Goal: Task Accomplishment & Management: Use online tool/utility

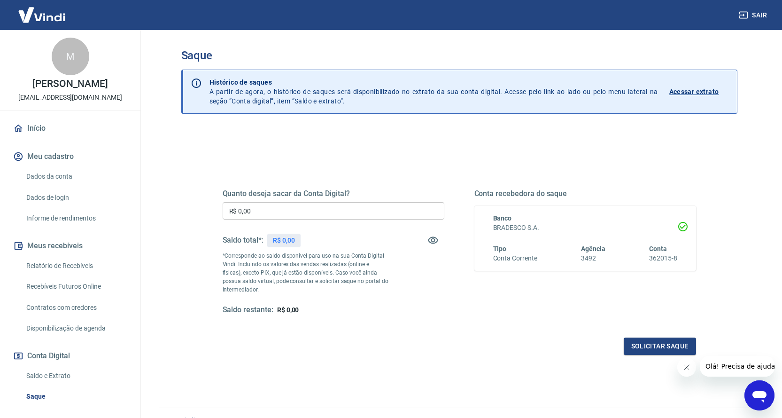
click at [310, 218] on input "R$ 0,00" at bounding box center [334, 210] width 222 height 17
